Goal: Transaction & Acquisition: Book appointment/travel/reservation

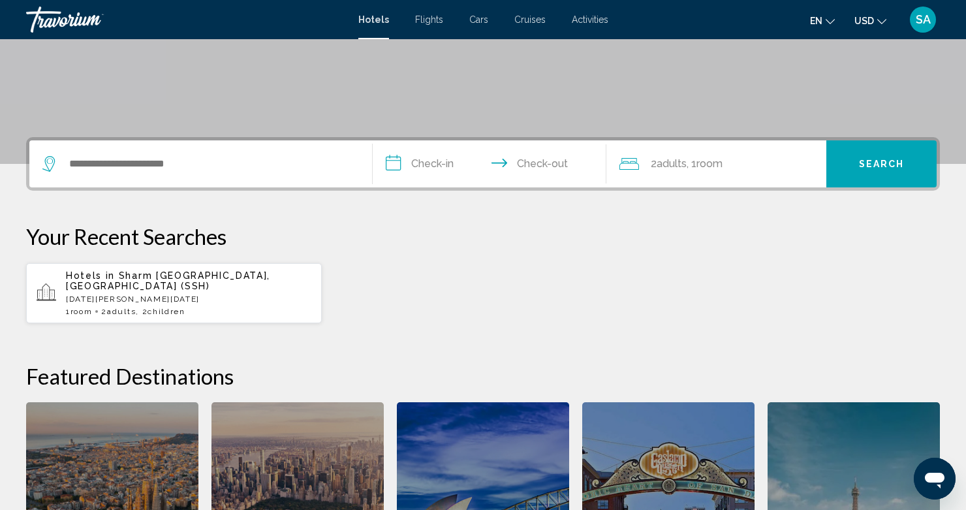
scroll to position [236, 0]
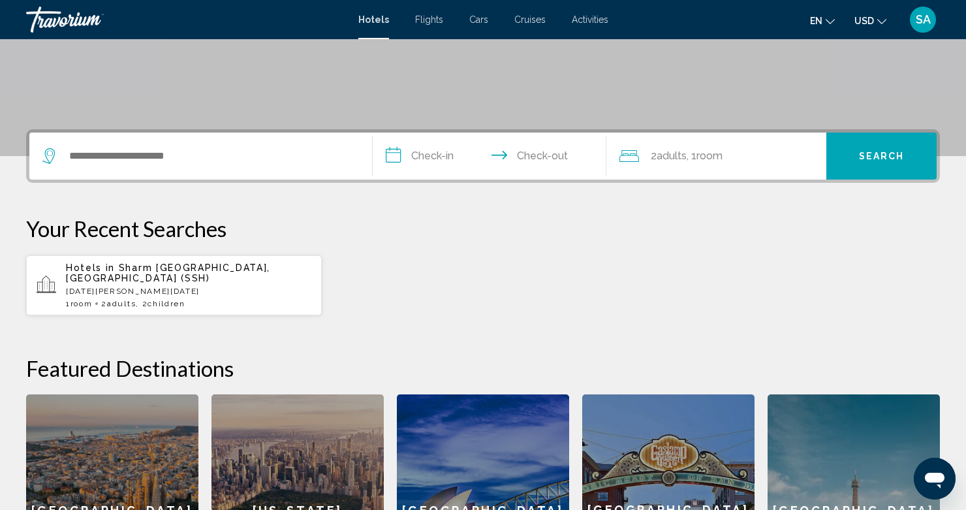
click at [125, 273] on div "Hotels in [GEOGRAPHIC_DATA], [GEOGRAPHIC_DATA] (SSH) [DATE] - [DATE] 1 Room roo…" at bounding box center [188, 285] width 245 height 46
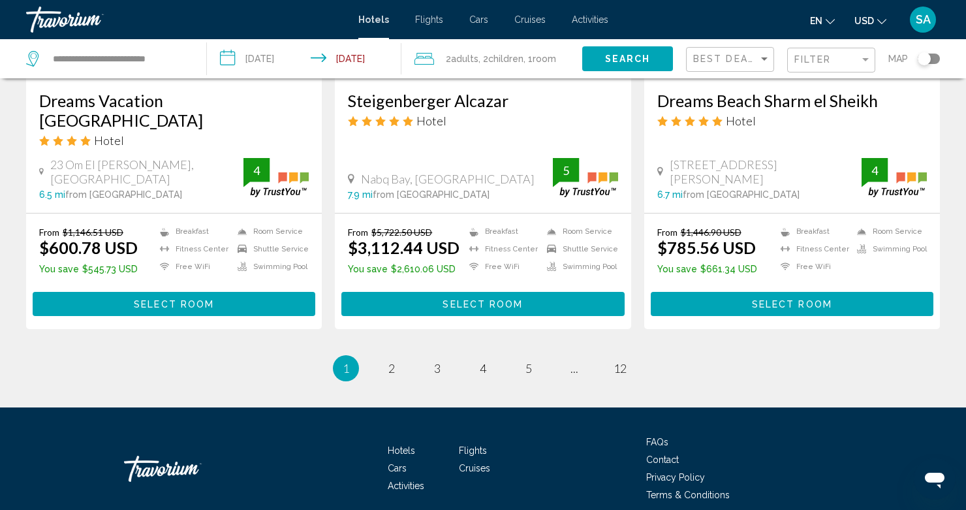
scroll to position [1729, 0]
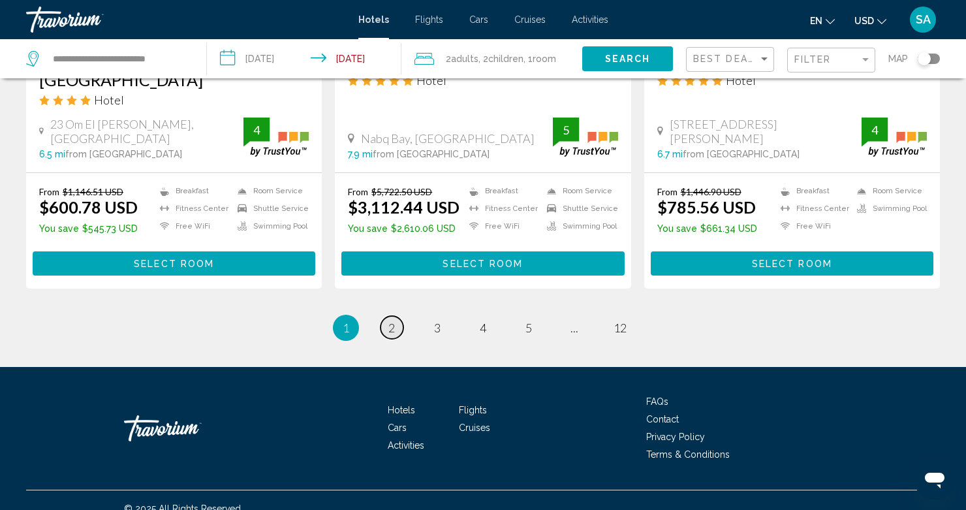
click at [388, 320] on span "2" at bounding box center [391, 327] width 7 height 14
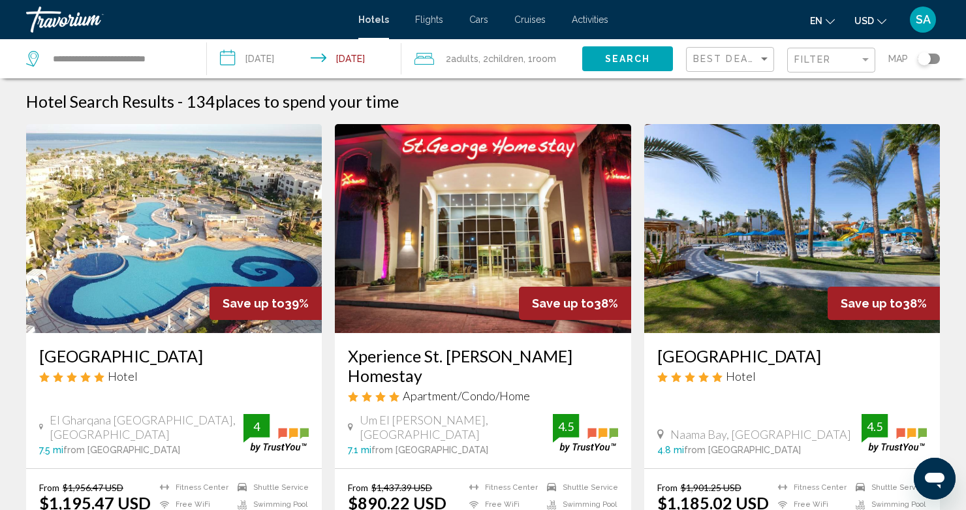
click at [488, 53] on span ", 2 Child Children" at bounding box center [500, 59] width 45 height 18
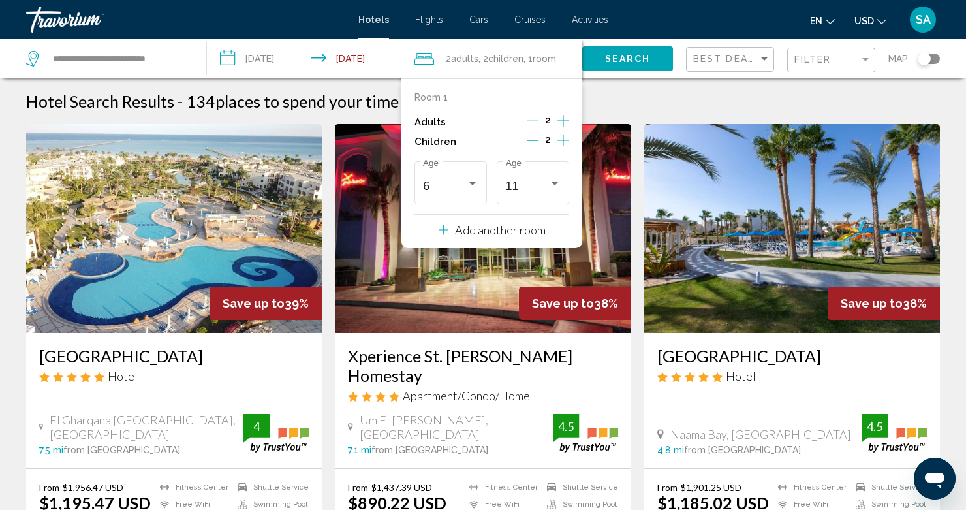
click at [532, 140] on icon "Decrement children" at bounding box center [533, 140] width 12 height 12
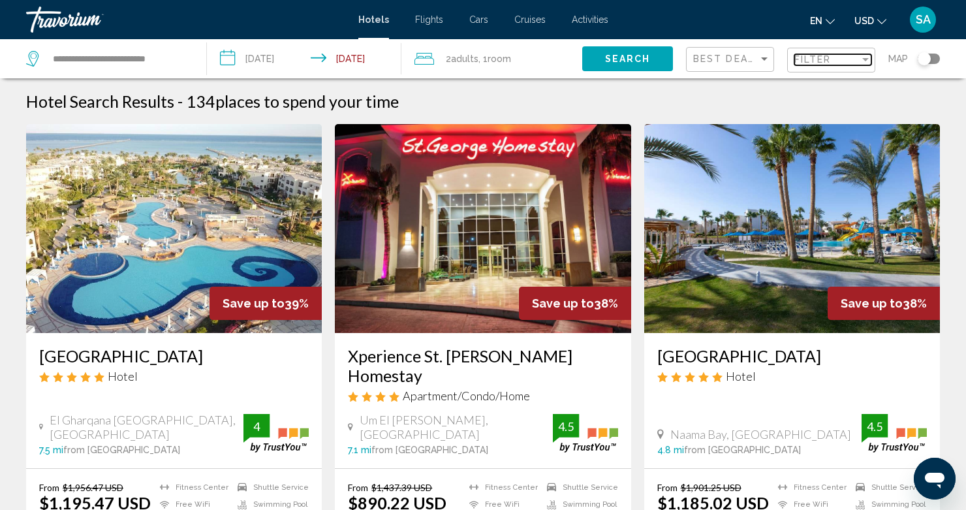
click at [832, 61] on div "Filter" at bounding box center [826, 59] width 65 height 10
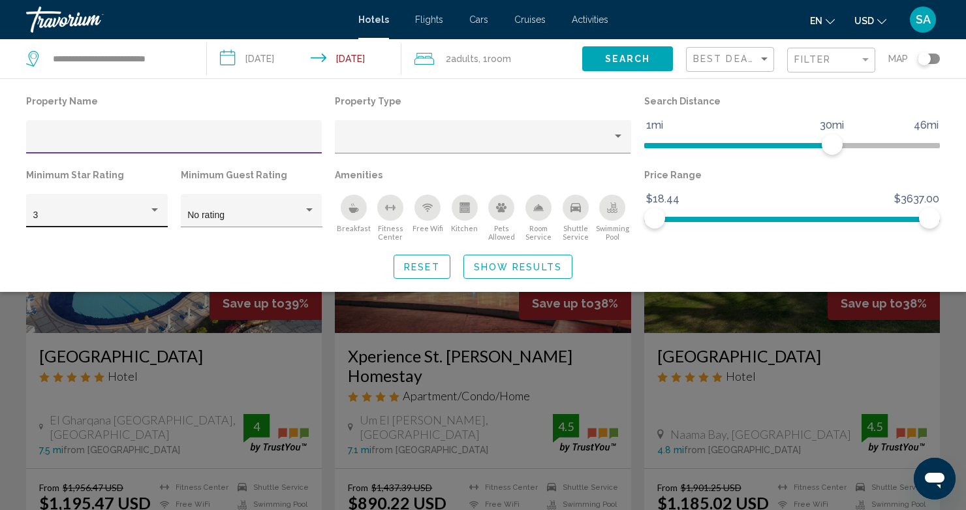
click at [157, 209] on div "Hotel Filters" at bounding box center [155, 210] width 12 height 10
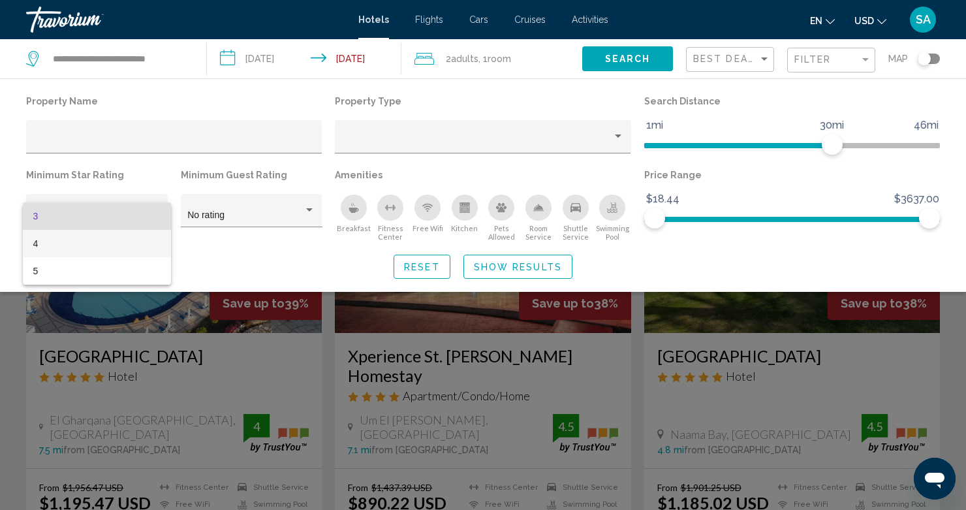
click at [53, 241] on span "4" at bounding box center [97, 243] width 128 height 27
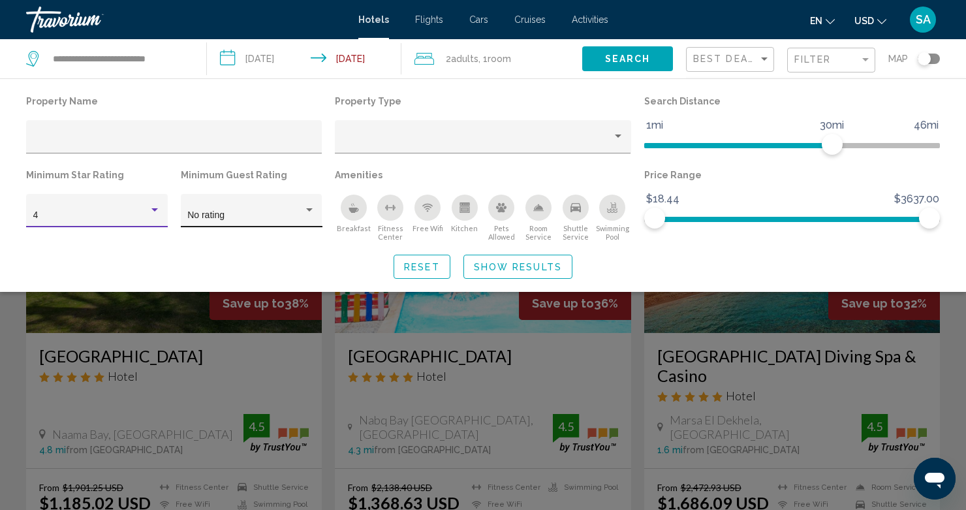
click at [309, 206] on div "Hotel Filters" at bounding box center [309, 210] width 12 height 10
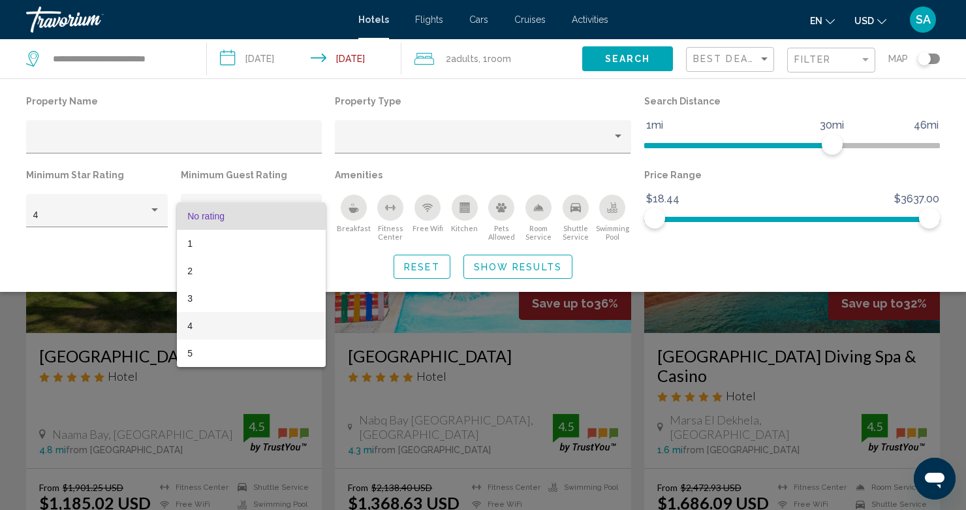
click at [206, 324] on span "4" at bounding box center [251, 325] width 128 height 27
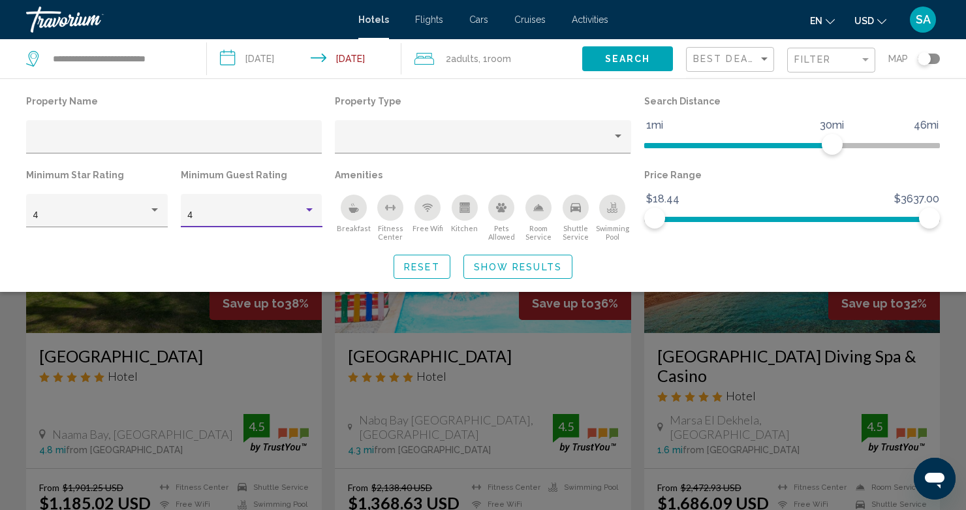
click at [516, 268] on span "Show Results" at bounding box center [518, 267] width 88 height 10
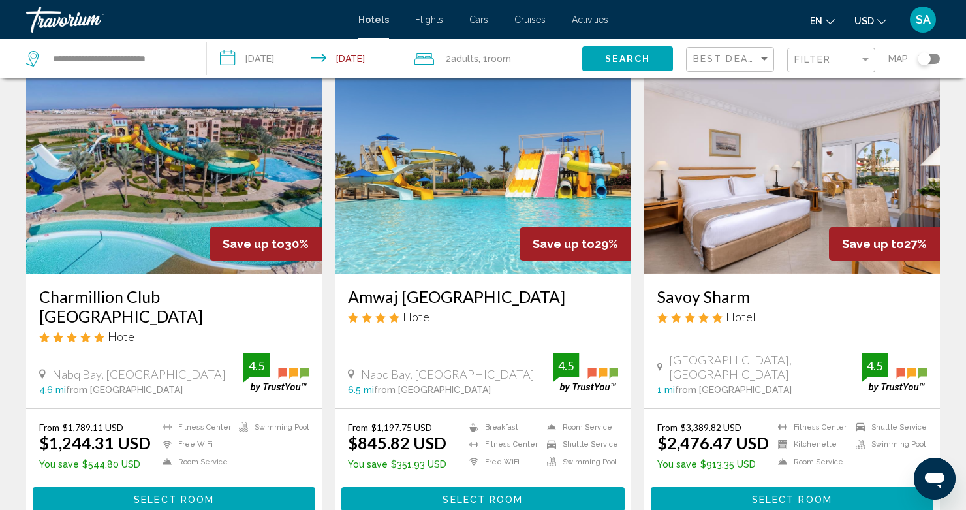
scroll to position [550, 0]
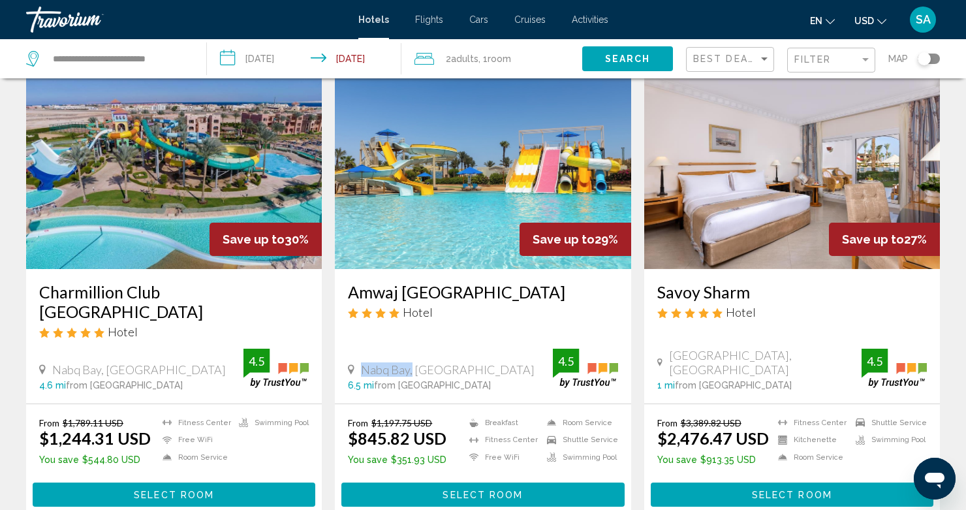
drag, startPoint x: 410, startPoint y: 349, endPoint x: 339, endPoint y: 347, distance: 71.2
click at [339, 347] on div "Amwaj [GEOGRAPHIC_DATA] Hotel [GEOGRAPHIC_DATA], [GEOGRAPHIC_DATA] 6.5 mi from …" at bounding box center [483, 336] width 296 height 134
click at [372, 362] on span "Nabq Bay, [GEOGRAPHIC_DATA]" at bounding box center [448, 369] width 174 height 14
drag, startPoint x: 361, startPoint y: 346, endPoint x: 410, endPoint y: 350, distance: 48.4
click at [410, 362] on span "Nabq Bay, [GEOGRAPHIC_DATA]" at bounding box center [448, 369] width 174 height 14
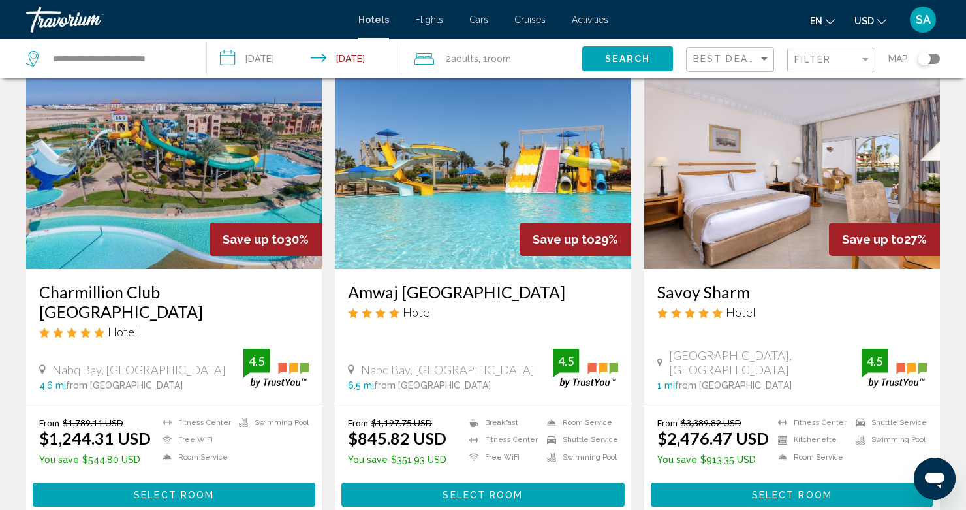
click at [401, 362] on span "Nabq Bay, [GEOGRAPHIC_DATA]" at bounding box center [448, 369] width 174 height 14
drag, startPoint x: 390, startPoint y: 350, endPoint x: 365, endPoint y: 347, distance: 25.6
click at [365, 362] on span "Nabq Bay, [GEOGRAPHIC_DATA]" at bounding box center [448, 369] width 174 height 14
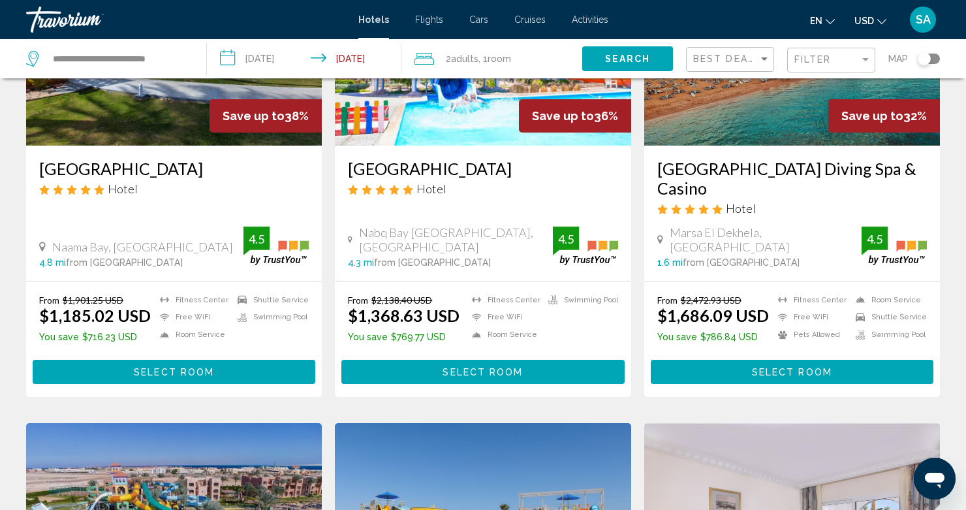
scroll to position [185, 0]
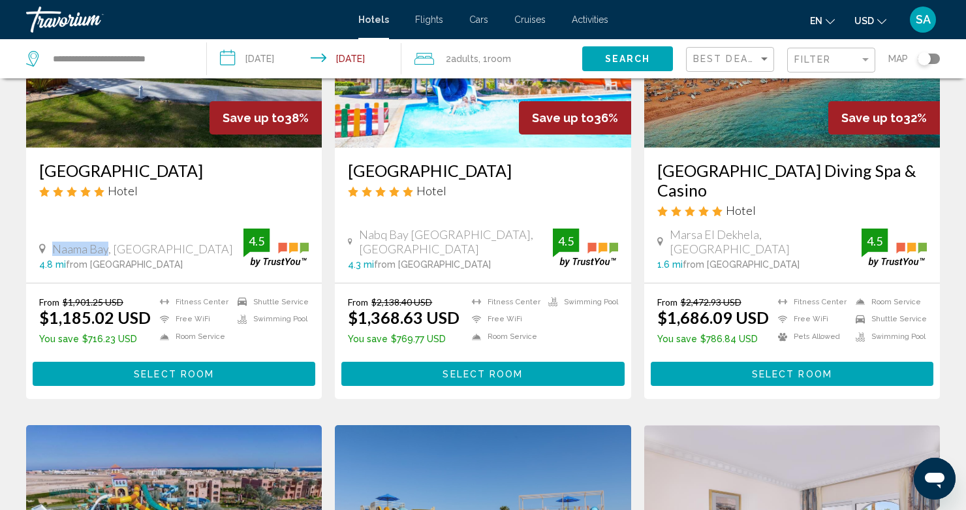
drag, startPoint x: 108, startPoint y: 251, endPoint x: 52, endPoint y: 246, distance: 56.3
click at [52, 246] on span "Naama Bay, [GEOGRAPHIC_DATA]" at bounding box center [142, 248] width 181 height 14
click at [72, 247] on span "Naama Bay, [GEOGRAPHIC_DATA]" at bounding box center [142, 248] width 181 height 14
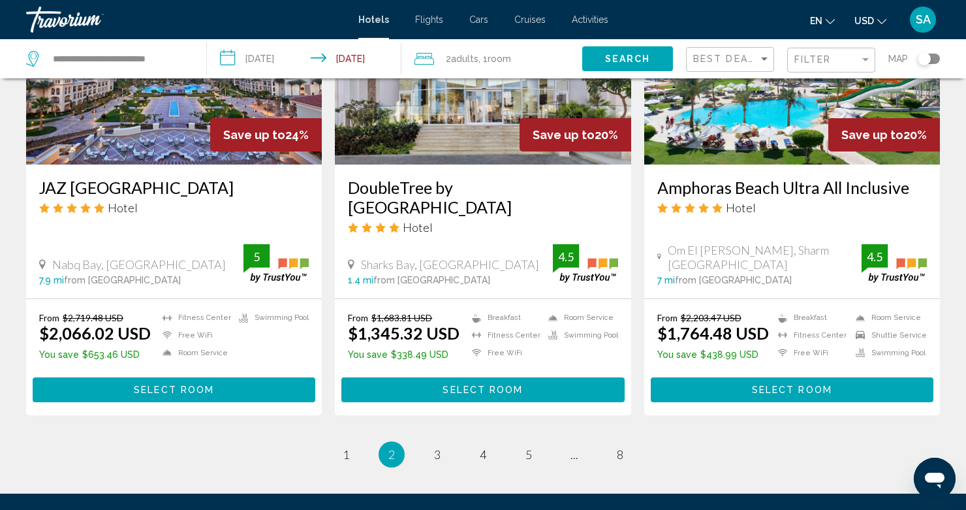
scroll to position [1635, 0]
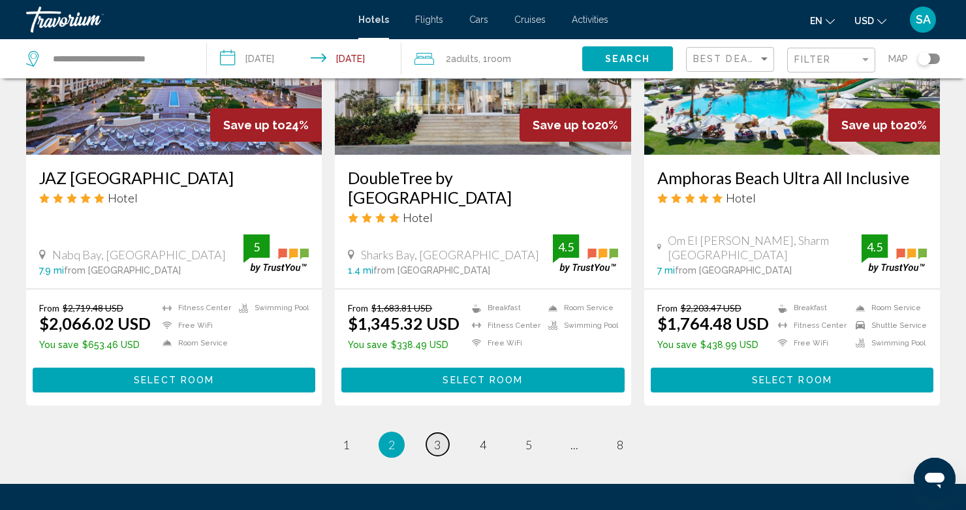
click at [442, 433] on link "page 3" at bounding box center [437, 444] width 23 height 23
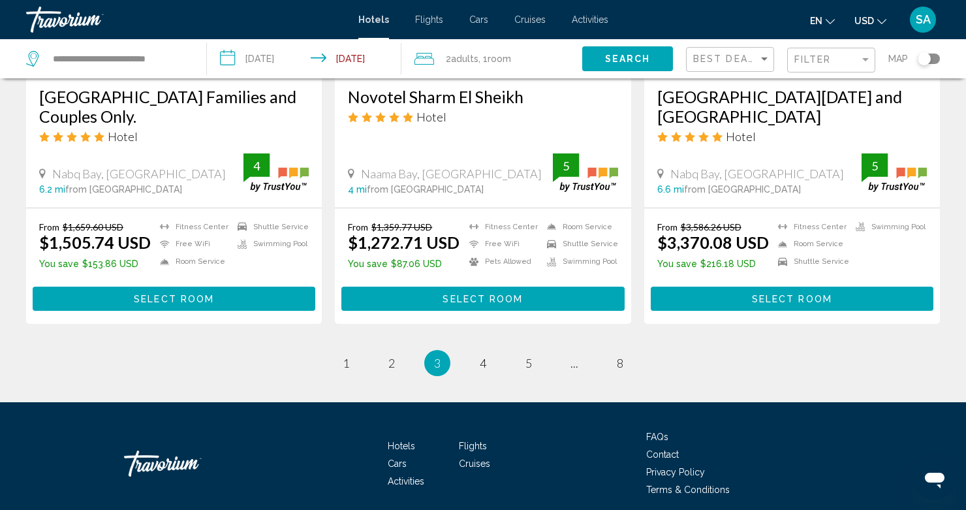
scroll to position [1730, 0]
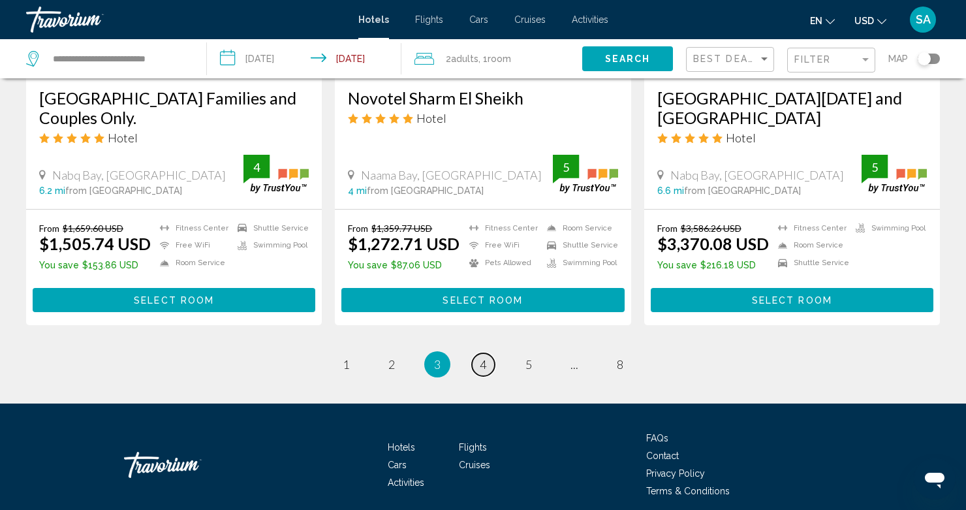
click at [485, 357] on span "4" at bounding box center [483, 364] width 7 height 14
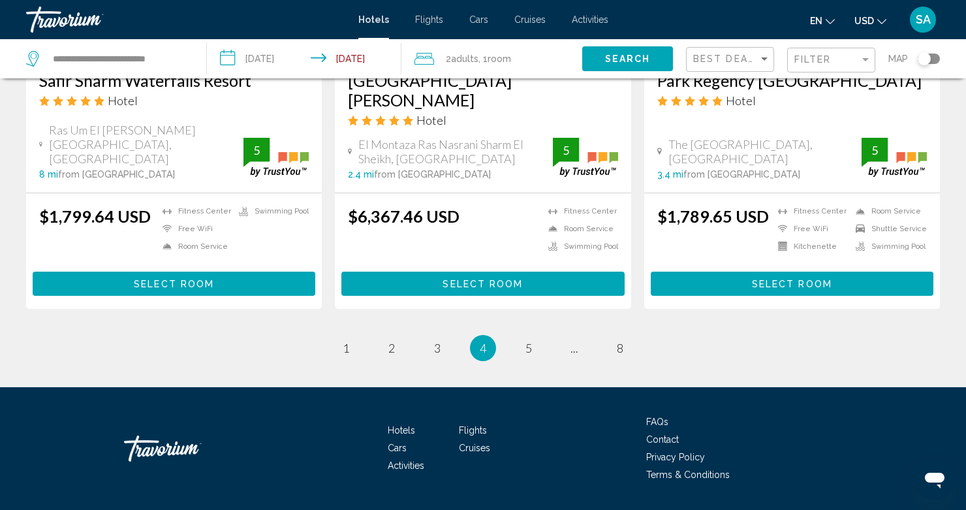
scroll to position [1712, 0]
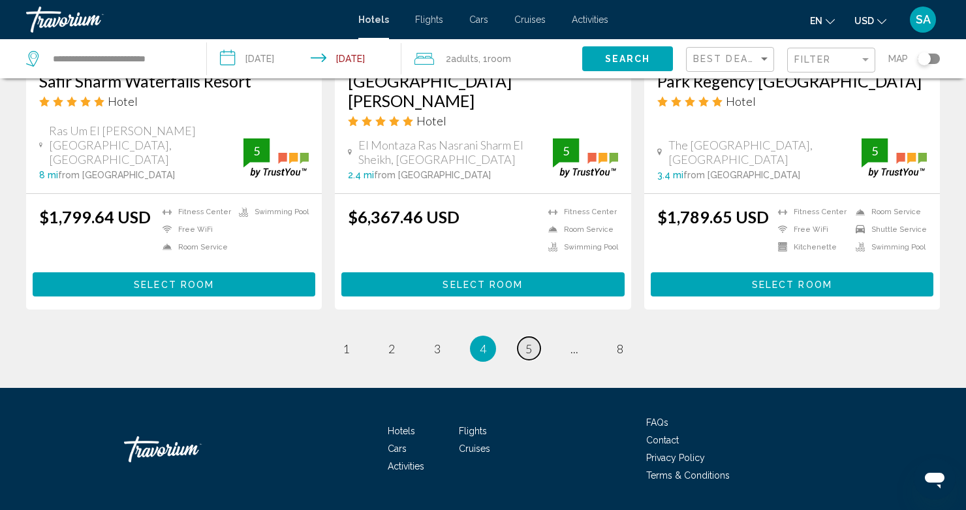
click at [527, 341] on span "5" at bounding box center [528, 348] width 7 height 14
